Goal: Information Seeking & Learning: Learn about a topic

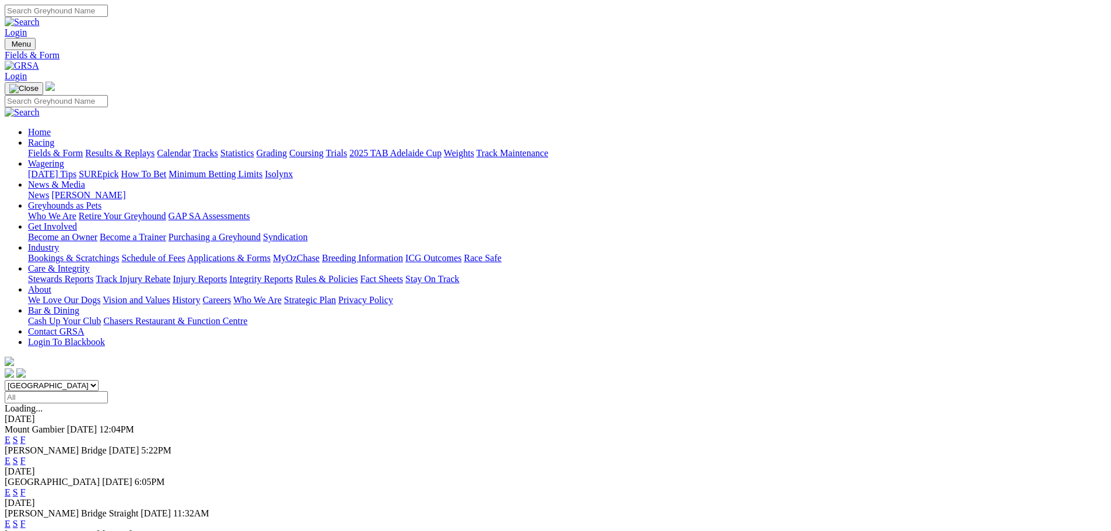
scroll to position [6, 0]
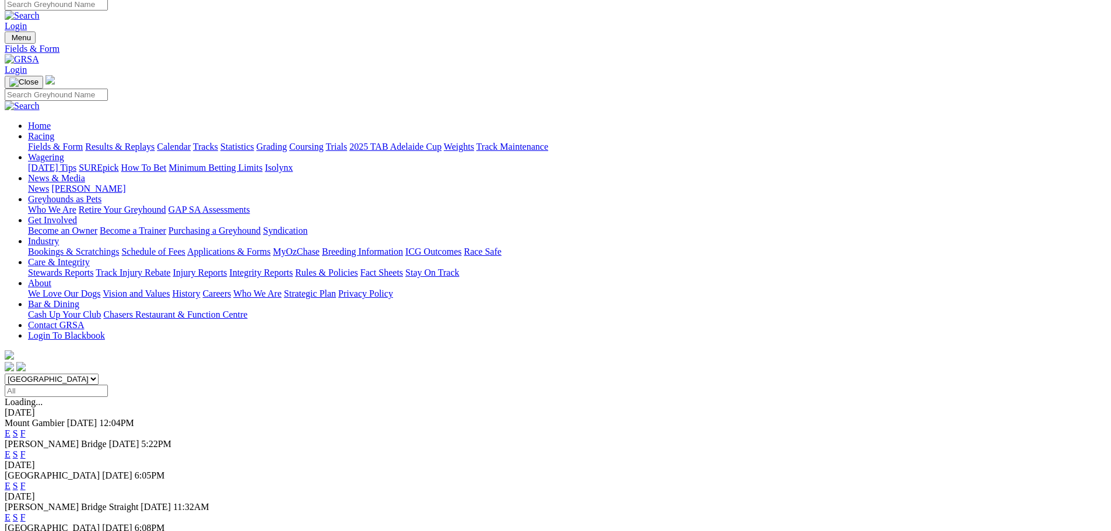
click at [108, 385] on input "Select date" at bounding box center [56, 391] width 103 height 12
type input "[DATE]"
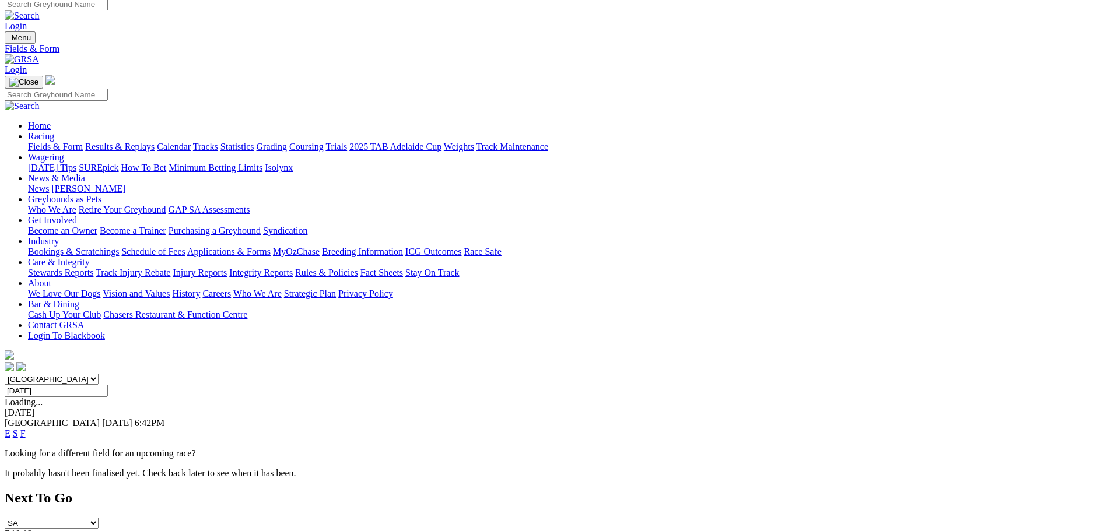
click at [26, 429] on link "F" at bounding box center [22, 434] width 5 height 10
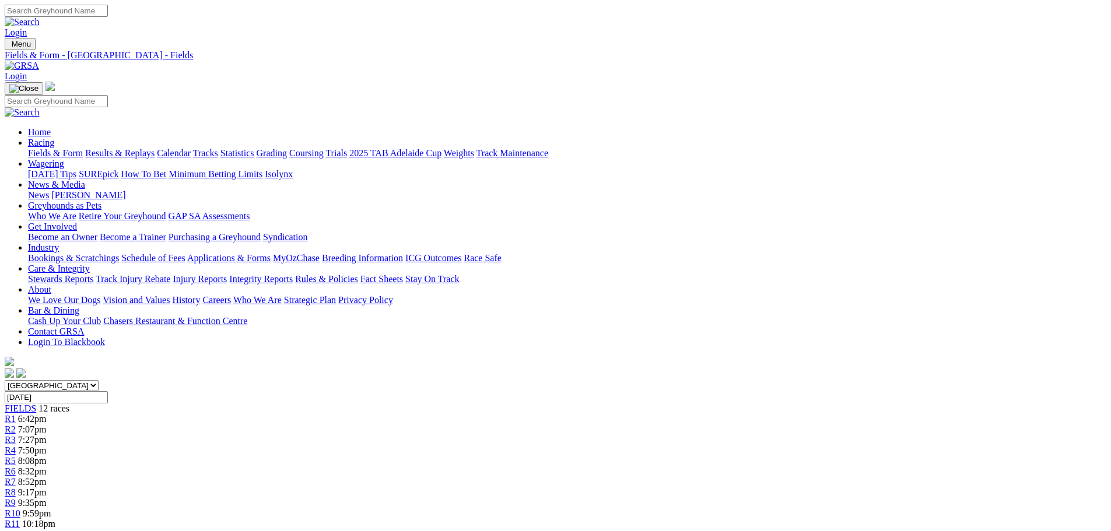
click at [16, 414] on span "R1" at bounding box center [10, 419] width 11 height 10
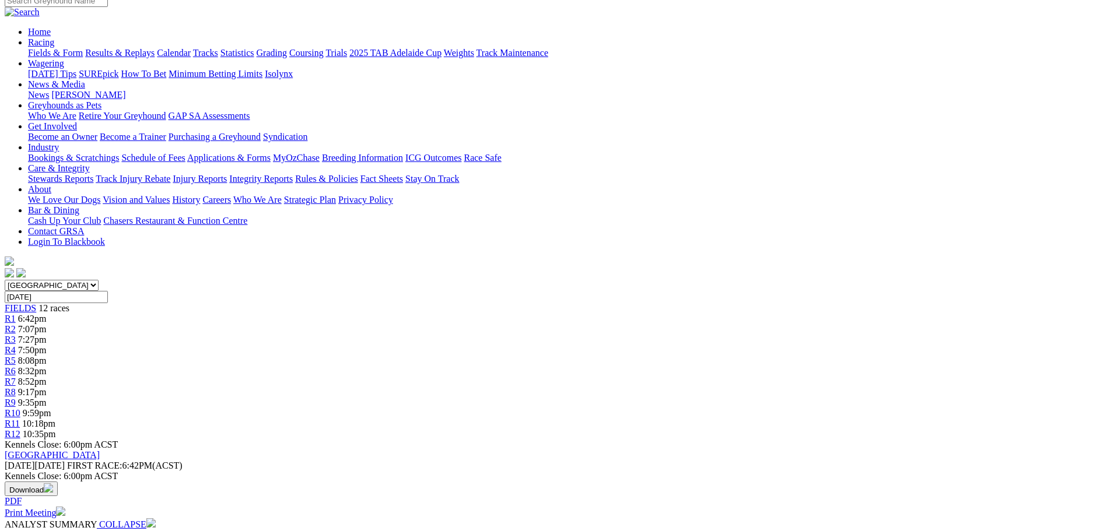
scroll to position [107, 0]
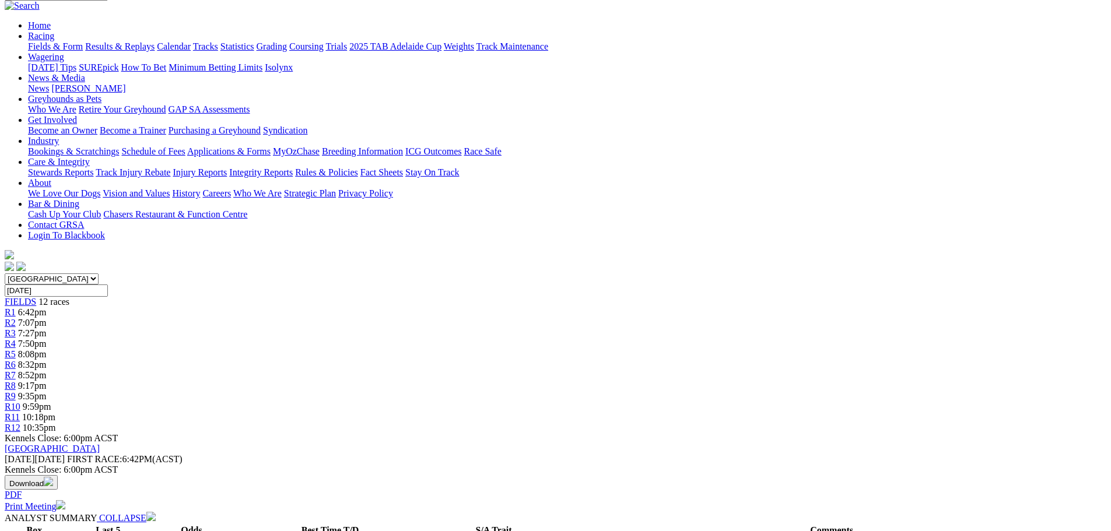
click at [47, 318] on span "7:07pm" at bounding box center [32, 323] width 29 height 10
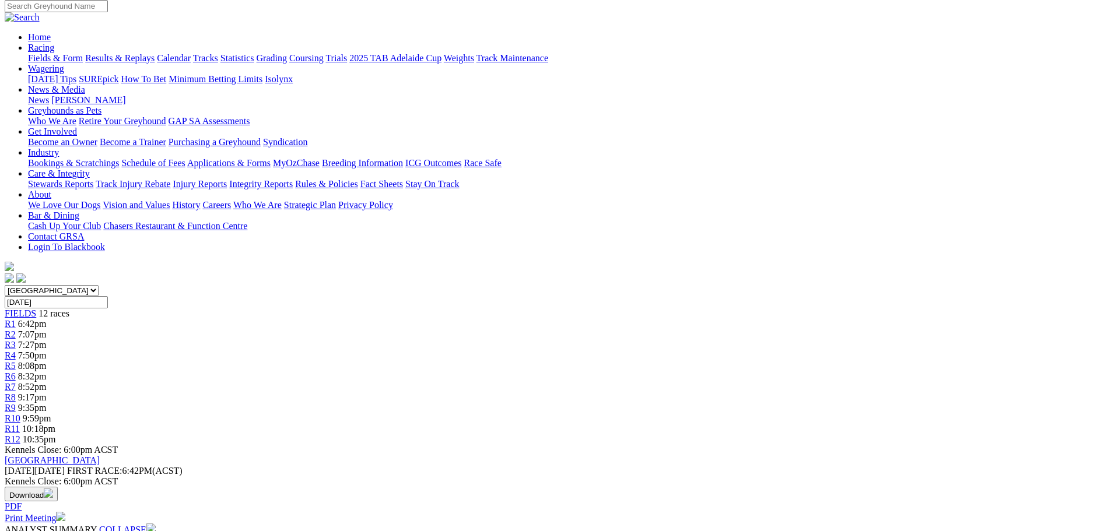
scroll to position [96, 0]
click at [16, 339] on link "R3" at bounding box center [10, 344] width 11 height 10
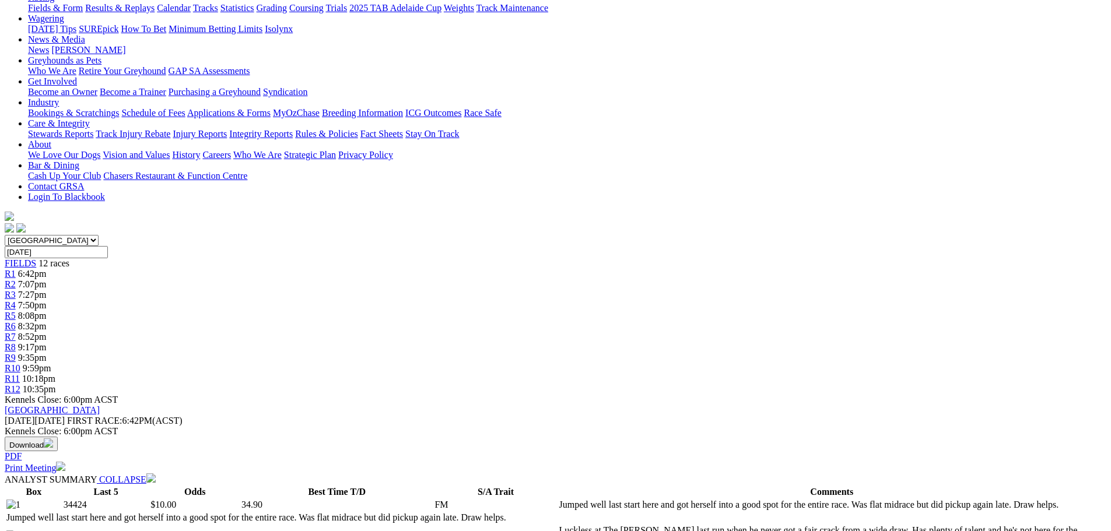
scroll to position [145, 0]
click at [16, 301] on link "R4" at bounding box center [10, 306] width 11 height 10
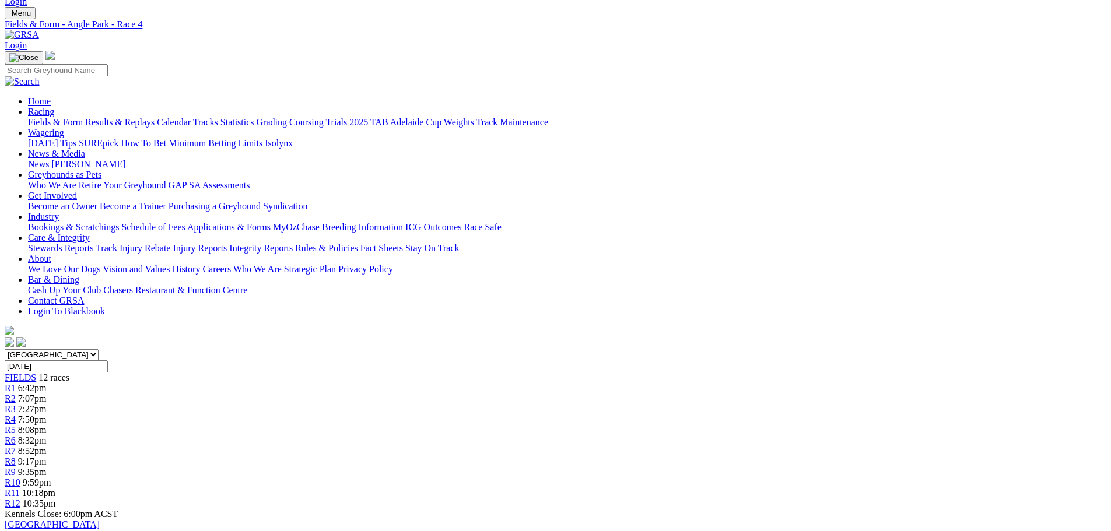
scroll to position [32, 0]
click at [16, 424] on span "R5" at bounding box center [10, 429] width 11 height 10
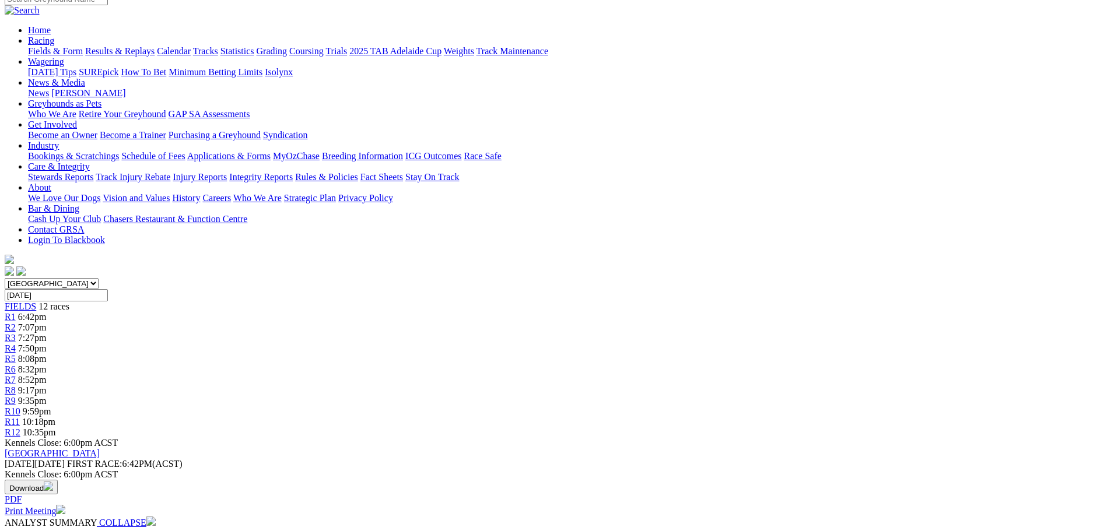
scroll to position [102, 0]
